Goal: Task Accomplishment & Management: Complete application form

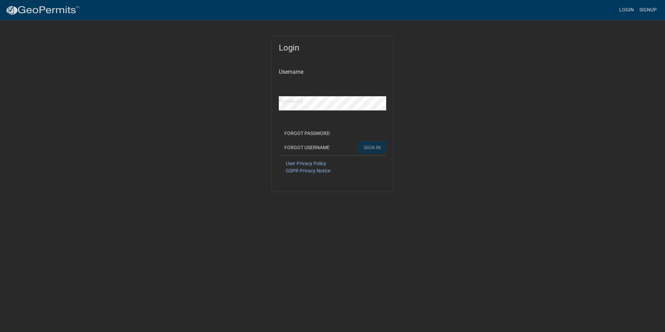
type input "nmichaelson78"
click at [373, 146] on span "SIGN IN" at bounding box center [371, 147] width 17 height 6
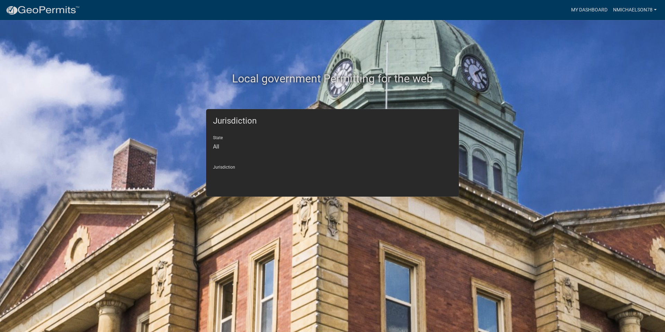
click at [218, 146] on select "All [US_STATE] [US_STATE] [US_STATE] [US_STATE] [US_STATE] [US_STATE] [US_STATE…" at bounding box center [332, 147] width 239 height 14
select select "[US_STATE]"
click at [213, 140] on select "All [US_STATE] [US_STATE] [US_STATE] [US_STATE] [US_STATE] [US_STATE] [US_STATE…" at bounding box center [332, 147] width 239 height 14
click at [233, 167] on div "Jurisdiction [GEOGRAPHIC_DATA], [US_STATE] [GEOGRAPHIC_DATA], [US_STATE] [GEOGR…" at bounding box center [332, 172] width 239 height 24
click at [229, 173] on select "[GEOGRAPHIC_DATA], [US_STATE] [GEOGRAPHIC_DATA], [US_STATE] [GEOGRAPHIC_DATA], …" at bounding box center [332, 176] width 239 height 14
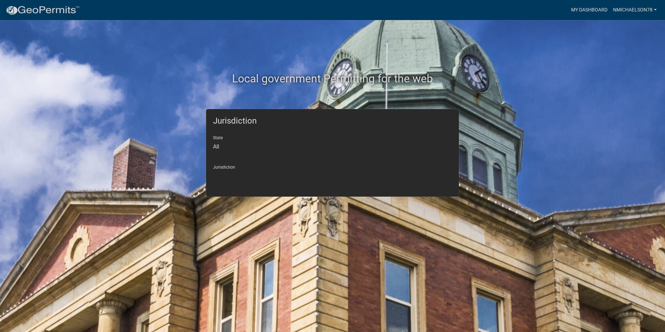
click at [176, 90] on div "Local government Permitting for the web" at bounding box center [332, 64] width 395 height 89
click at [588, 10] on link "My Dashboard" at bounding box center [589, 9] width 42 height 13
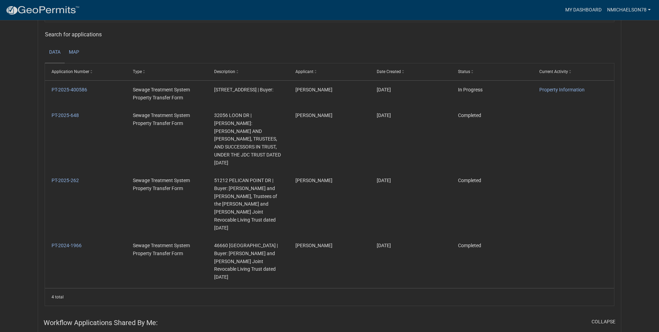
scroll to position [91, 0]
click at [70, 88] on link "PT-2025-400586" at bounding box center [70, 90] width 36 height 6
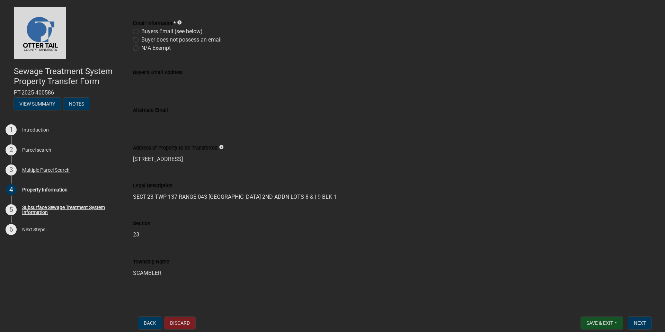
scroll to position [294, 0]
click at [643, 324] on span "Next" at bounding box center [639, 323] width 12 height 6
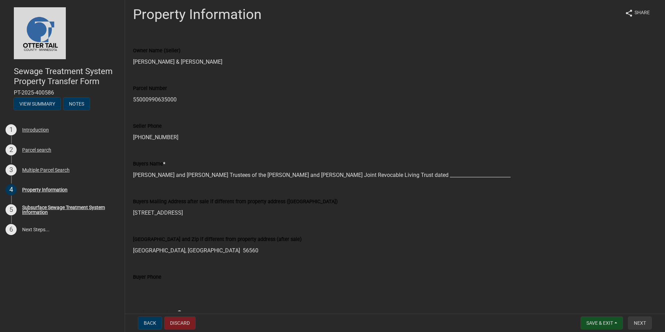
scroll to position [0, 0]
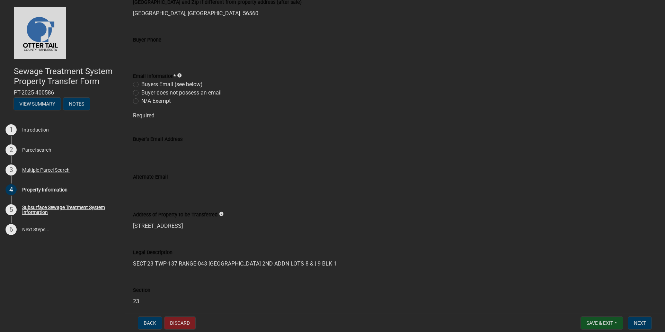
click at [141, 101] on label "N/A Exempt" at bounding box center [155, 101] width 29 height 8
click at [141, 101] on input "N/A Exempt" at bounding box center [143, 99] width 4 height 4
radio input "true"
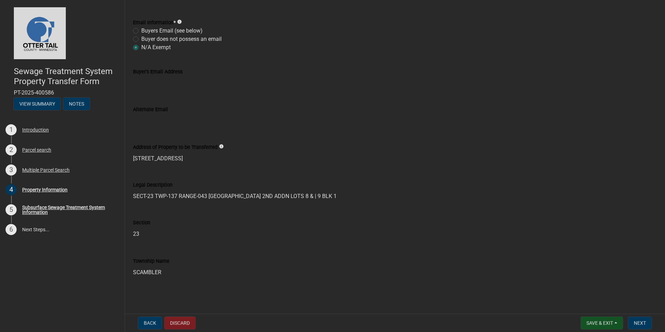
scroll to position [294, 0]
click at [639, 324] on span "Next" at bounding box center [639, 323] width 12 height 6
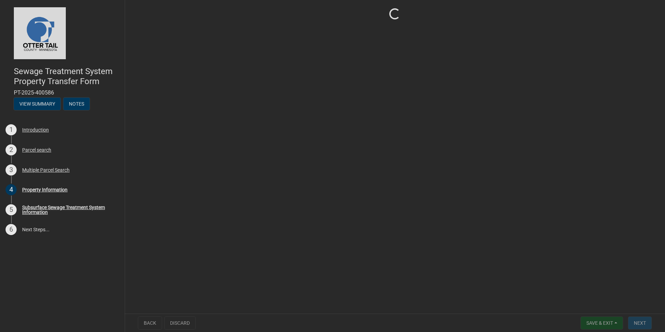
scroll to position [0, 0]
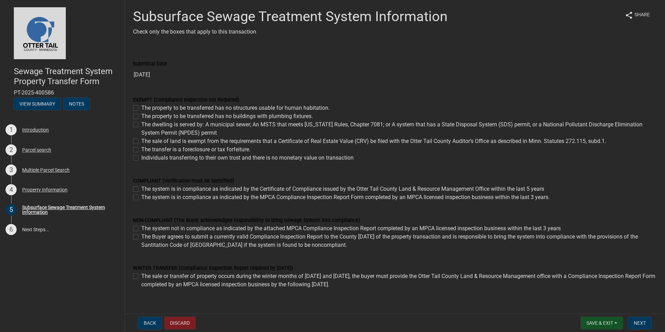
click at [141, 159] on label "Individuals transferring to their own trust and there is no monetary value on t…" at bounding box center [247, 158] width 212 height 8
click at [141, 158] on input "Individuals transferring to their own trust and there is no monetary value on t…" at bounding box center [143, 156] width 4 height 4
checkbox input "true"
checkbox input "false"
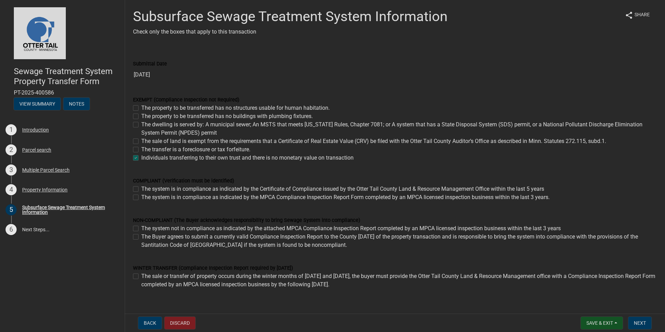
checkbox input "false"
checkbox input "true"
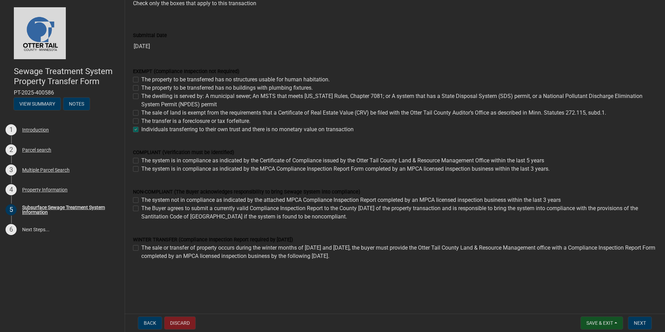
scroll to position [33, 0]
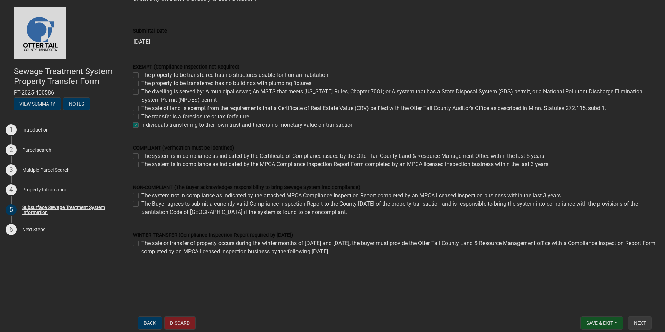
click at [639, 323] on span "Next" at bounding box center [639, 323] width 12 height 6
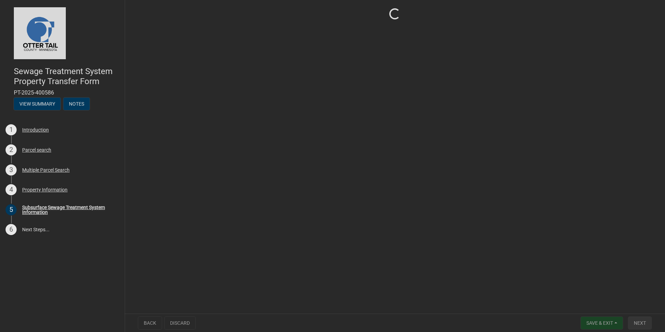
scroll to position [0, 0]
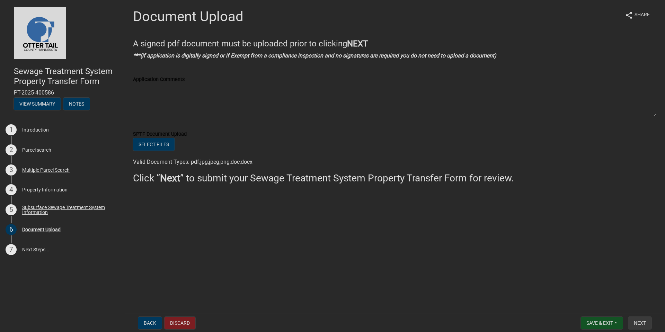
click at [638, 324] on span "Next" at bounding box center [639, 323] width 12 height 6
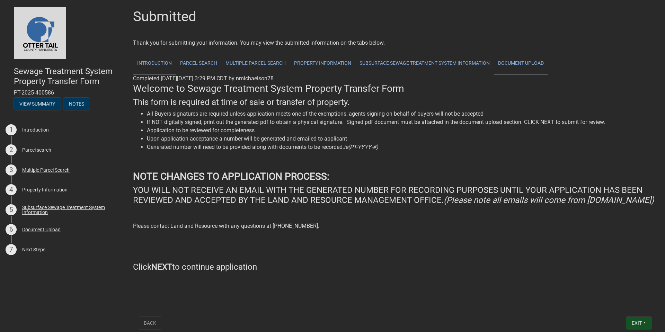
click at [506, 64] on link "Document Upload" at bounding box center [521, 64] width 54 height 22
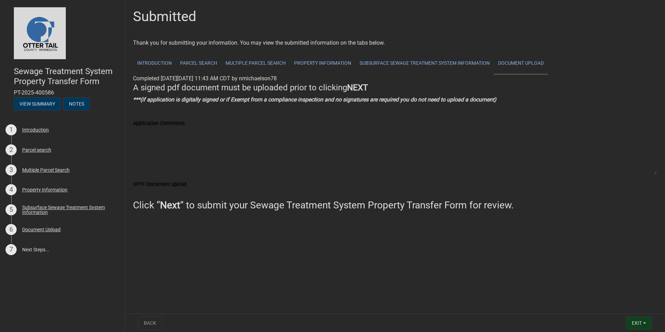
click at [634, 324] on span "Exit" at bounding box center [636, 323] width 10 height 6
click at [550, 276] on main "Submitted Thank you for submitting your information. You may view the submitted…" at bounding box center [395, 155] width 540 height 311
click at [26, 249] on link "7 Next Steps..." at bounding box center [62, 250] width 125 height 20
click at [33, 229] on div "Document Upload" at bounding box center [41, 229] width 38 height 5
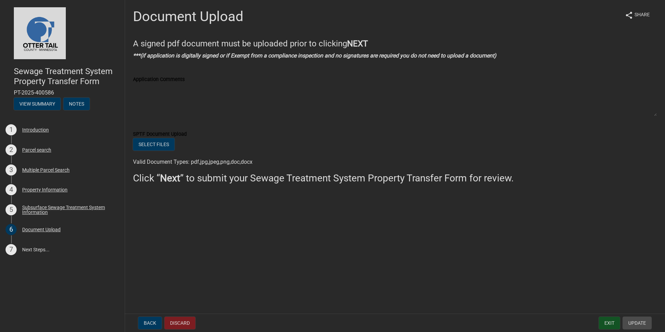
click at [637, 323] on span "Update" at bounding box center [637, 323] width 18 height 6
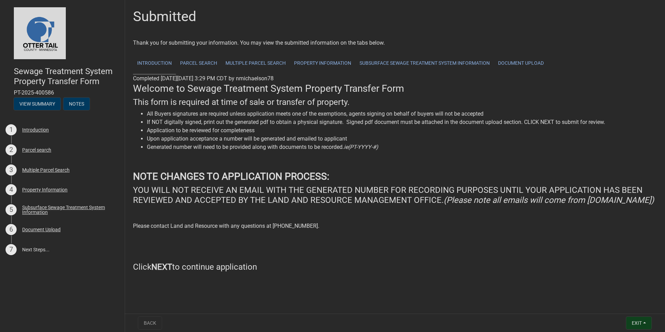
click at [633, 324] on span "Exit" at bounding box center [636, 323] width 10 height 6
click at [612, 287] on button "Save" at bounding box center [623, 288] width 55 height 17
click at [32, 103] on button "View Summary" at bounding box center [37, 104] width 47 height 12
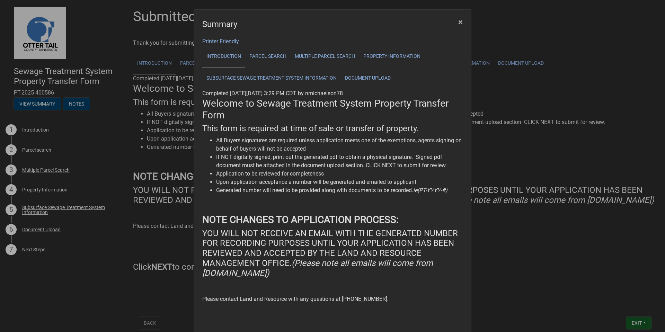
click at [460, 21] on span "×" at bounding box center [460, 22] width 4 height 10
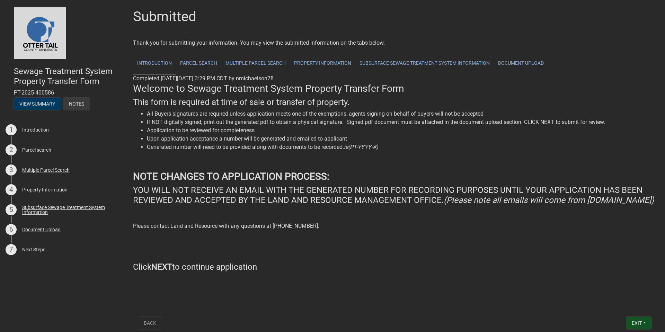
click at [80, 102] on button "Notes" at bounding box center [76, 104] width 26 height 12
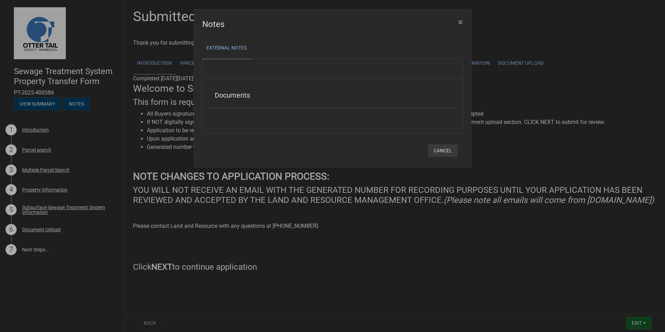
click at [443, 152] on button "Cancel" at bounding box center [442, 150] width 29 height 12
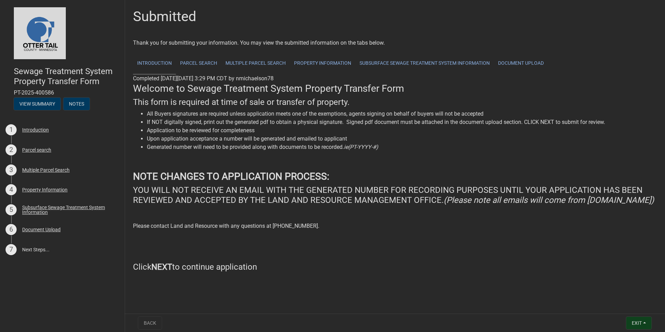
click at [638, 325] on span "Exit" at bounding box center [636, 323] width 10 height 6
click at [619, 306] on button "Save & Exit" at bounding box center [623, 305] width 55 height 17
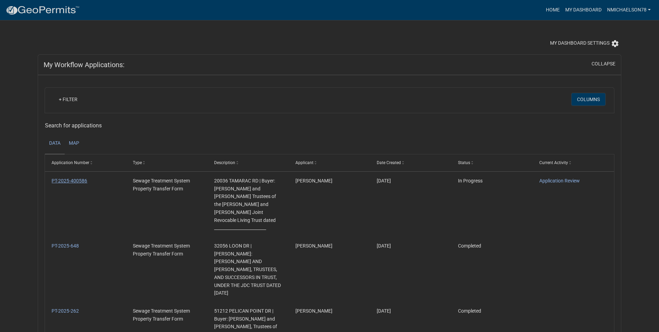
click at [60, 180] on link "PT-2025-400586" at bounding box center [70, 181] width 36 height 6
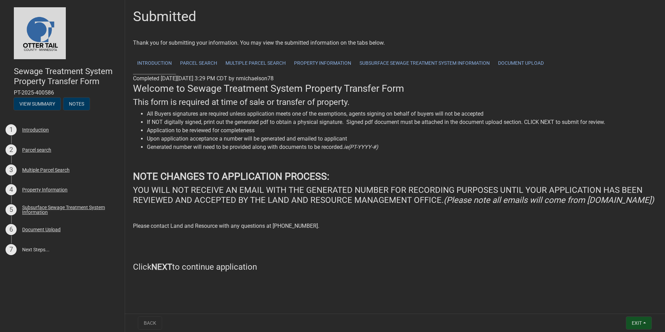
click at [149, 57] on link "Introduction" at bounding box center [154, 64] width 43 height 22
click at [151, 61] on link "Introduction" at bounding box center [154, 64] width 43 height 22
click at [196, 64] on link "Parcel search" at bounding box center [198, 64] width 45 height 22
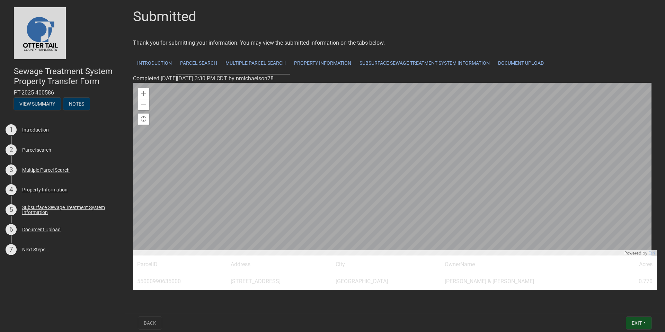
click at [260, 62] on link "Multiple Parcel Search" at bounding box center [255, 64] width 69 height 22
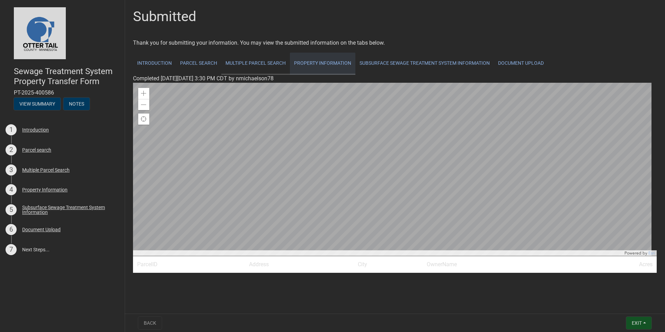
click at [314, 62] on link "Property Information" at bounding box center [322, 64] width 65 height 22
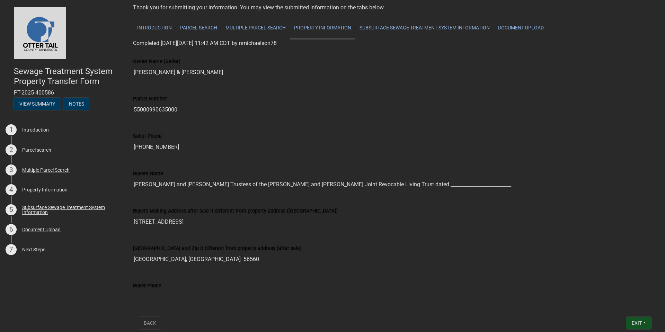
scroll to position [35, 0]
click at [479, 183] on input "[PERSON_NAME] and [PERSON_NAME] Trustees of the [PERSON_NAME] and [PERSON_NAME]…" at bounding box center [394, 185] width 523 height 14
click at [487, 186] on input "[PERSON_NAME] and [PERSON_NAME] Trustees of the [PERSON_NAME] and [PERSON_NAME]…" at bounding box center [394, 185] width 523 height 14
drag, startPoint x: 485, startPoint y: 186, endPoint x: 422, endPoint y: 183, distance: 62.7
click at [423, 183] on input "[PERSON_NAME] and [PERSON_NAME] Trustees of the [PERSON_NAME] and [PERSON_NAME]…" at bounding box center [394, 185] width 523 height 14
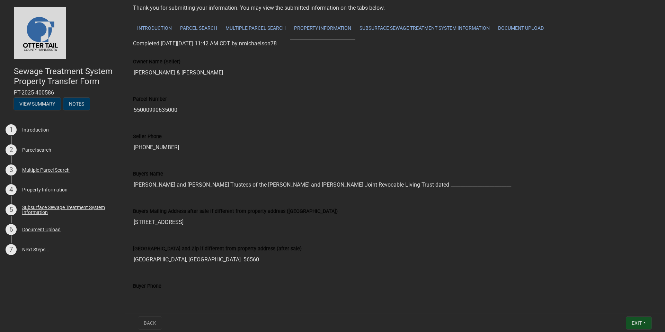
click at [388, 229] on div "Buyers Mailing Address after sale if different from property address ([STREET_A…" at bounding box center [395, 215] width 534 height 37
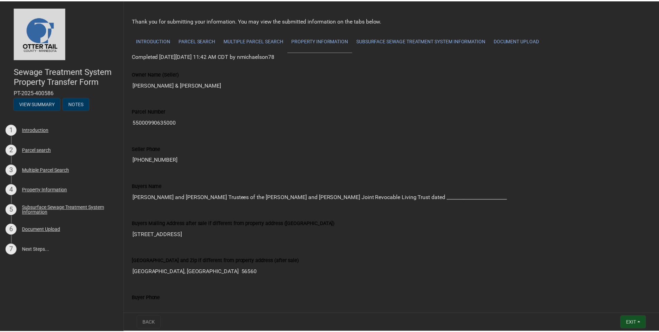
scroll to position [0, 0]
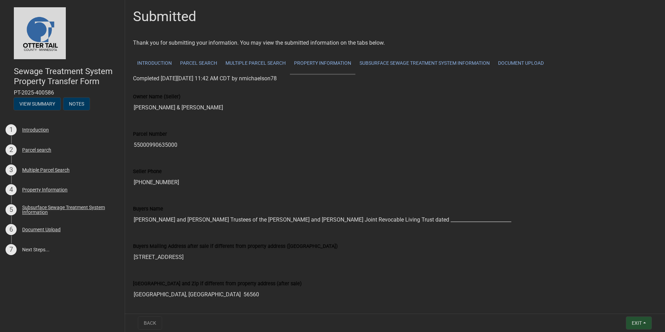
click at [641, 321] on span "Exit" at bounding box center [636, 323] width 10 height 6
click at [622, 304] on button "Save & Exit" at bounding box center [623, 305] width 55 height 17
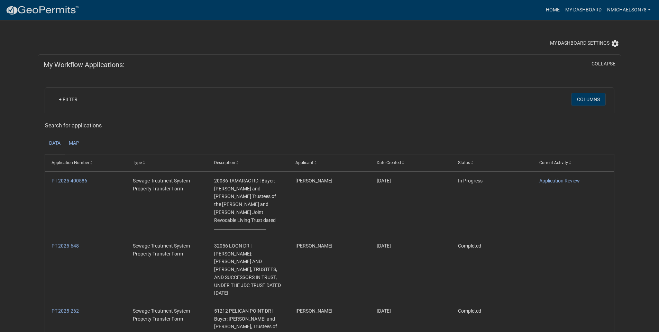
click at [635, 8] on link "nmichaelson78" at bounding box center [629, 9] width 49 height 13
click at [613, 48] on link "Logout" at bounding box center [625, 51] width 55 height 17
